Goal: Task Accomplishment & Management: Manage account settings

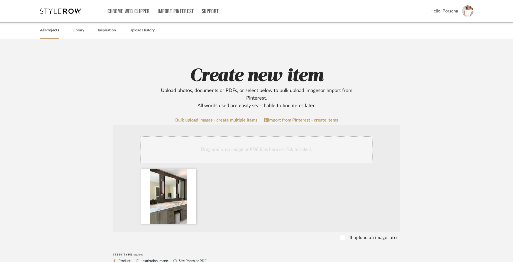
click at [54, 30] on link "All Projects" at bounding box center [49, 30] width 19 height 7
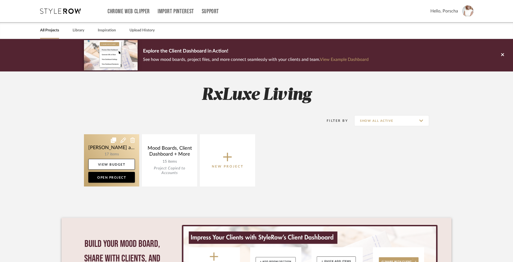
click at [128, 151] on link at bounding box center [111, 160] width 55 height 52
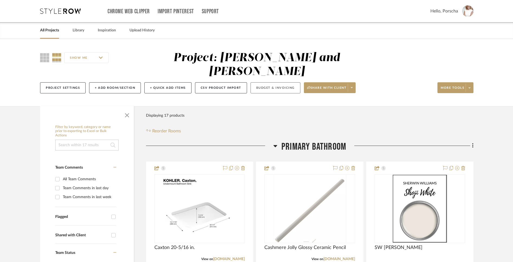
click at [277, 82] on button "Budget & Invoicing" at bounding box center [276, 87] width 50 height 11
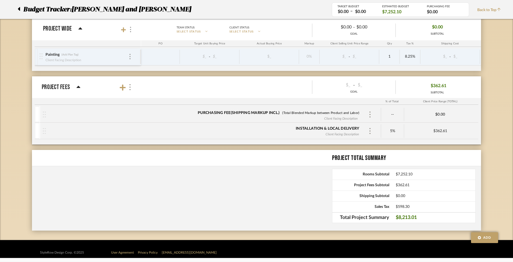
scroll to position [481, 0]
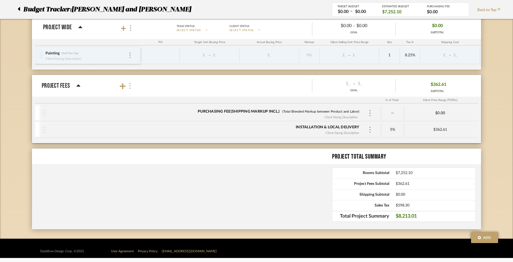
click at [130, 86] on img at bounding box center [130, 86] width 3 height 6
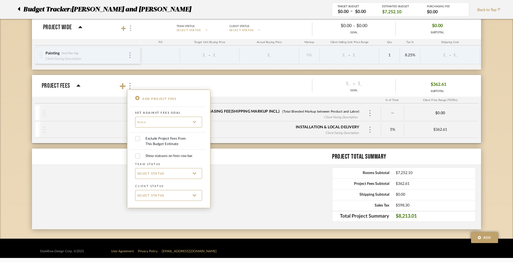
click at [245, 143] on div at bounding box center [256, 131] width 513 height 262
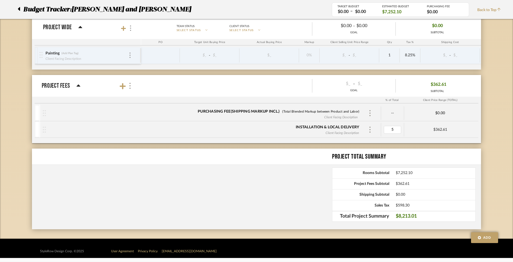
type input "0"
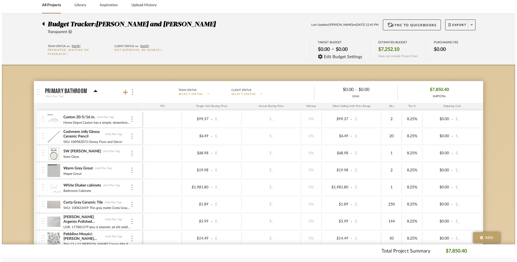
scroll to position [0, 0]
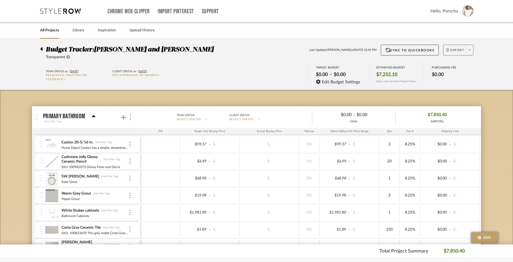
click at [469, 49] on icon at bounding box center [470, 49] width 2 height 3
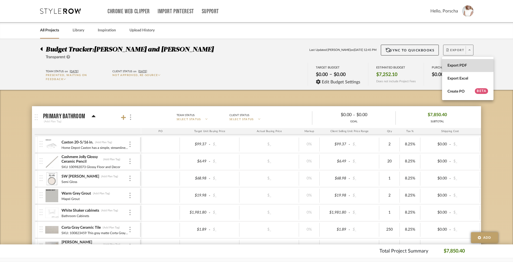
click at [465, 65] on span "Export PDF" at bounding box center [467, 65] width 41 height 5
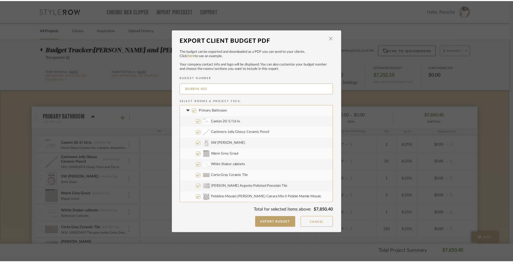
scroll to position [152, 0]
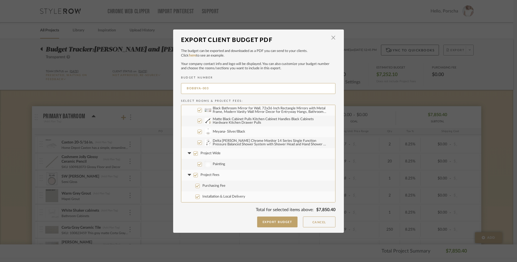
click at [193, 154] on input "Project Wide" at bounding box center [195, 153] width 4 height 4
checkbox input "false"
click at [194, 174] on input "Project Fees" at bounding box center [195, 175] width 4 height 4
checkbox input "false"
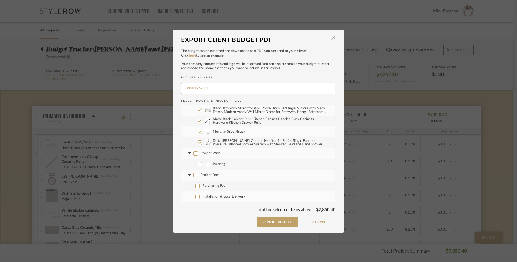
checkbox input "false"
click at [207, 88] on input "BOBBYA-003" at bounding box center [258, 88] width 154 height 11
click at [206, 89] on input "BOBBYA-003" at bounding box center [258, 88] width 154 height 11
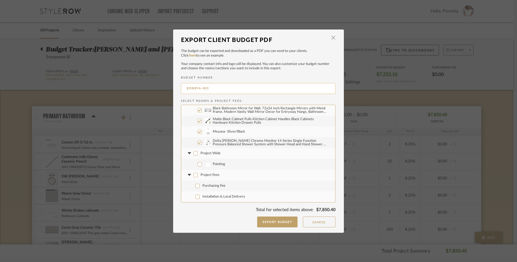
click at [206, 89] on input "BOBBYA-003" at bounding box center [258, 88] width 154 height 11
drag, startPoint x: 207, startPoint y: 88, endPoint x: 195, endPoint y: 89, distance: 12.7
click at [195, 89] on input "Perry Budget Report" at bounding box center [258, 88] width 154 height 11
drag, startPoint x: 223, startPoint y: 88, endPoint x: 210, endPoint y: 88, distance: 13.3
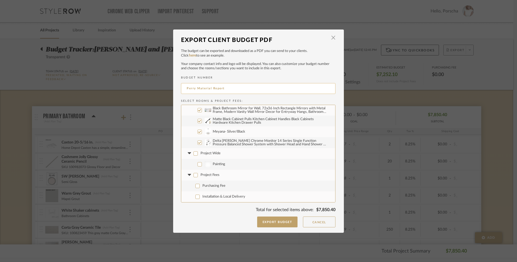
click at [210, 88] on input "Perry Material Report" at bounding box center [258, 88] width 154 height 11
type input "Perry Material Quote"
click at [278, 222] on button "Export Budget" at bounding box center [277, 222] width 41 height 11
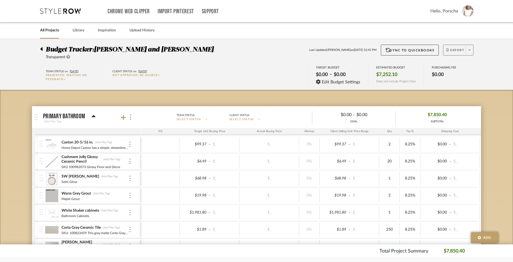
click at [471, 49] on span at bounding box center [470, 50] width 8 height 8
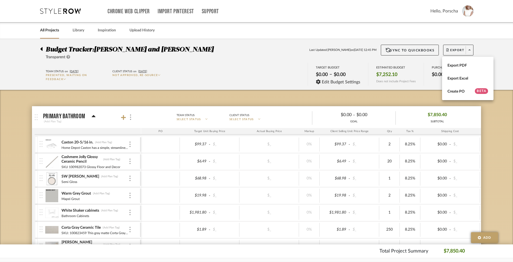
click at [51, 50] on div at bounding box center [256, 131] width 513 height 262
click at [41, 49] on icon at bounding box center [41, 49] width 2 height 4
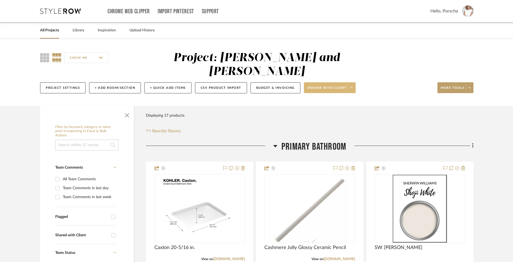
click at [354, 84] on span at bounding box center [352, 88] width 8 height 8
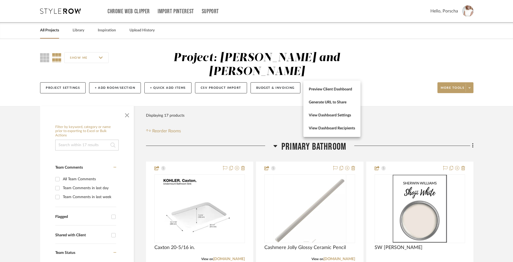
click at [471, 72] on div at bounding box center [256, 131] width 513 height 262
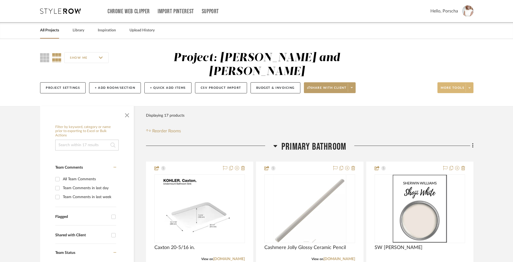
click at [471, 84] on span at bounding box center [470, 88] width 8 height 8
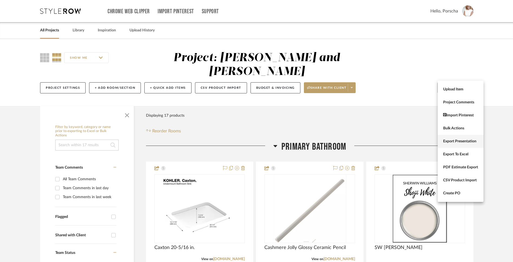
click at [468, 140] on span "Export Presentation" at bounding box center [460, 141] width 35 height 5
